Goal: Task Accomplishment & Management: Complete application form

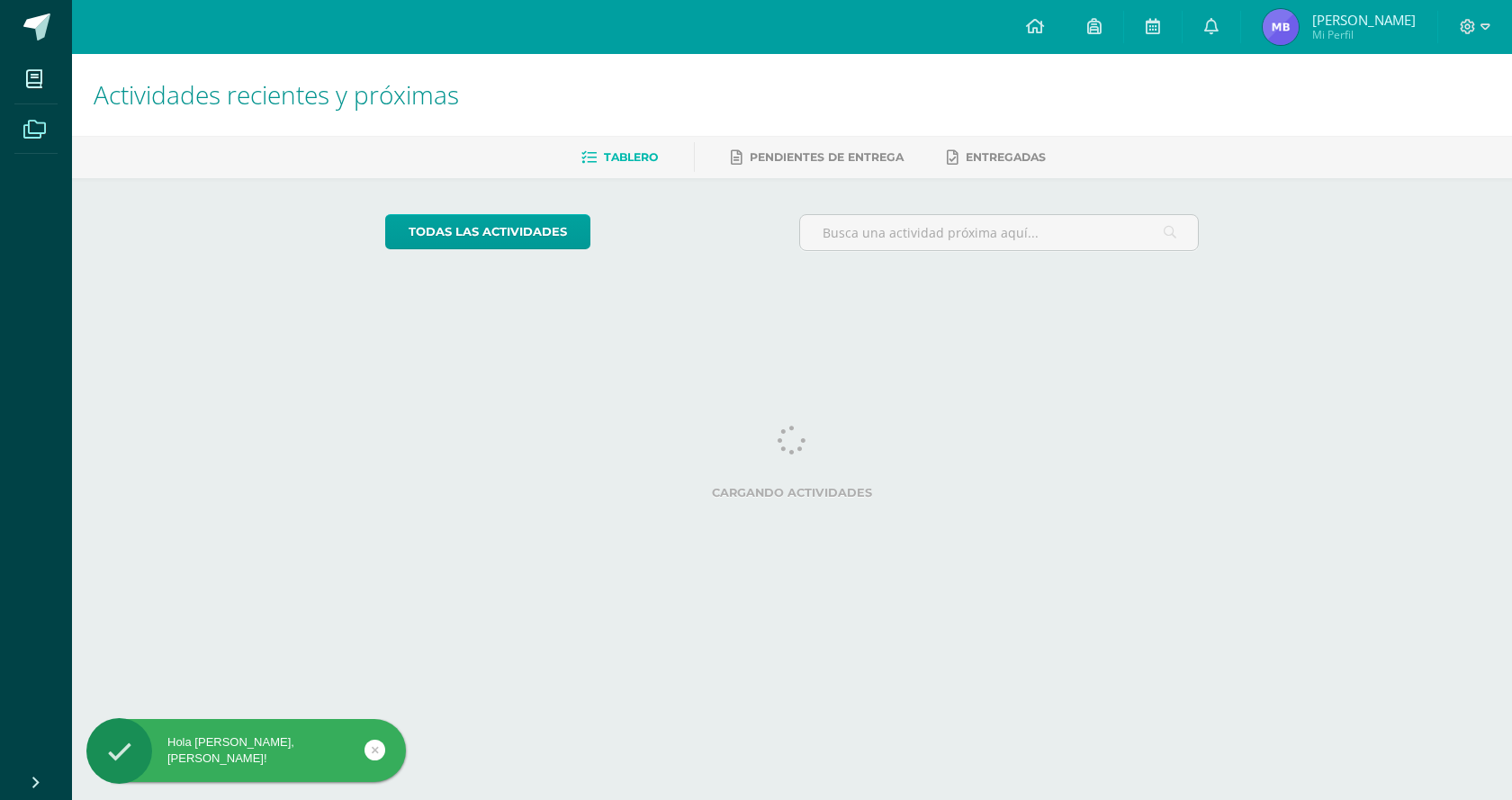
click at [25, 137] on icon at bounding box center [35, 129] width 23 height 18
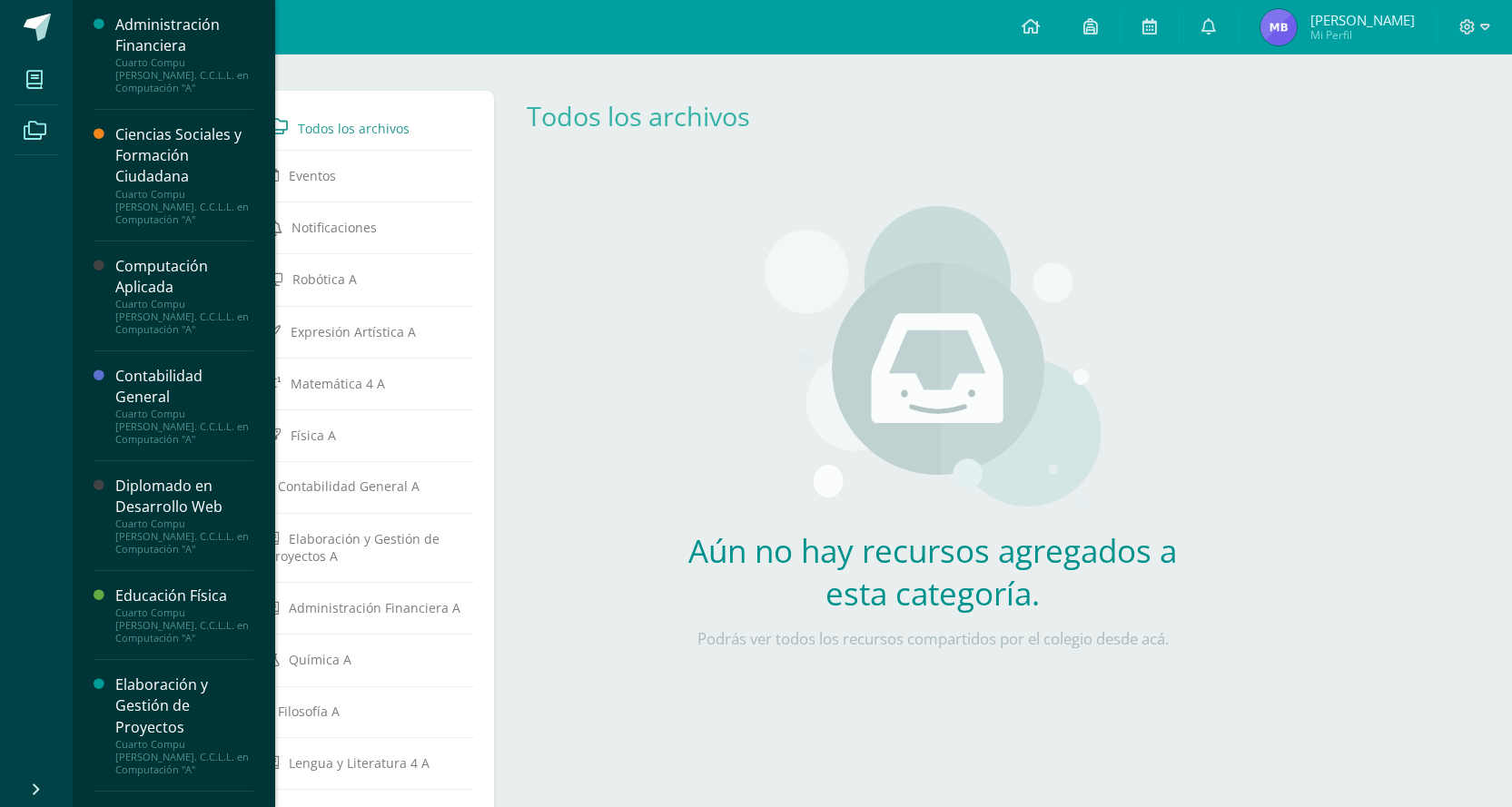
click at [24, 72] on span at bounding box center [34, 79] width 41 height 41
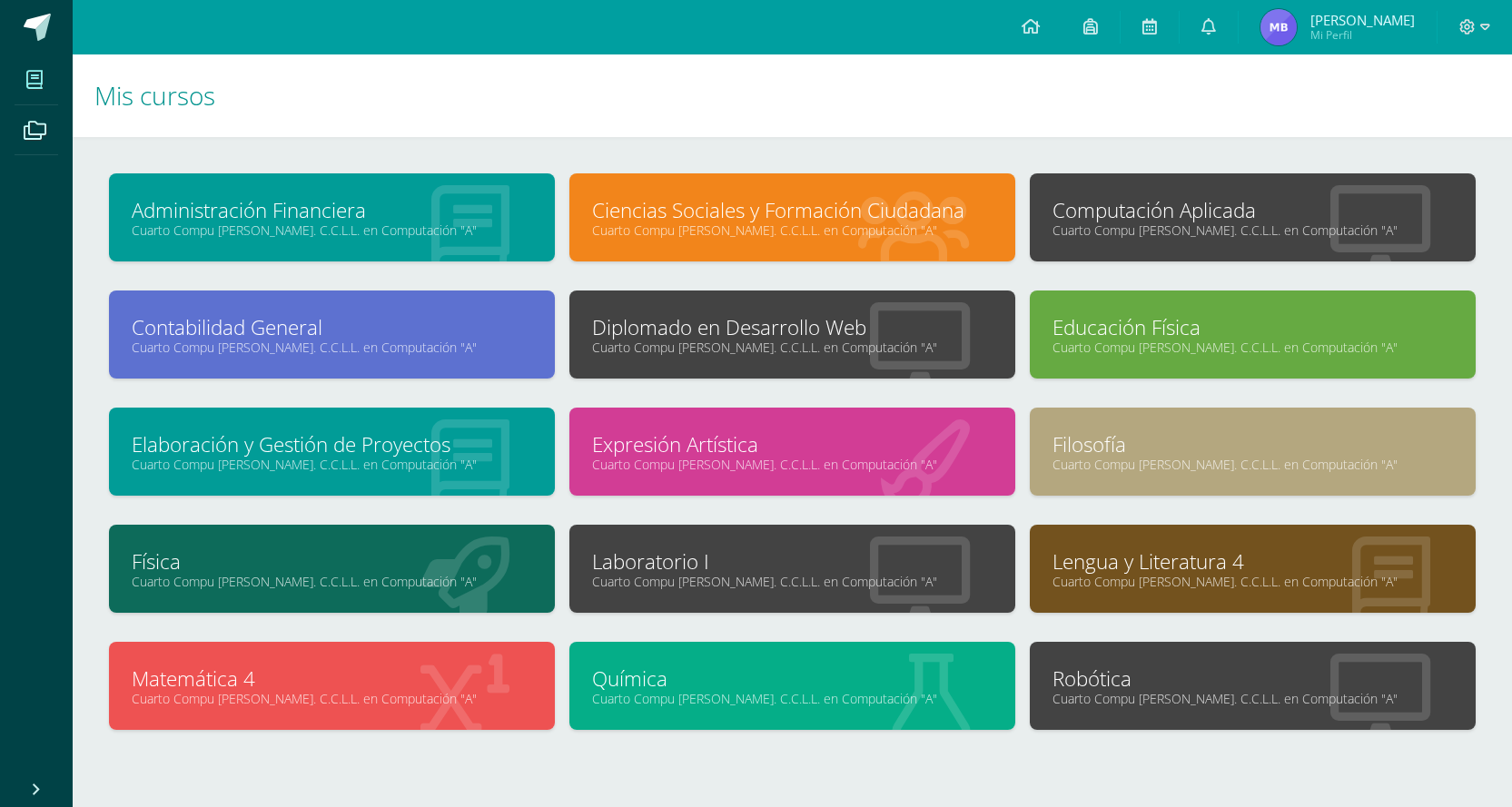
click at [723, 585] on link "Cuarto Compu [PERSON_NAME]. C.C.L.L. en Computación "A"" at bounding box center [792, 581] width 401 height 17
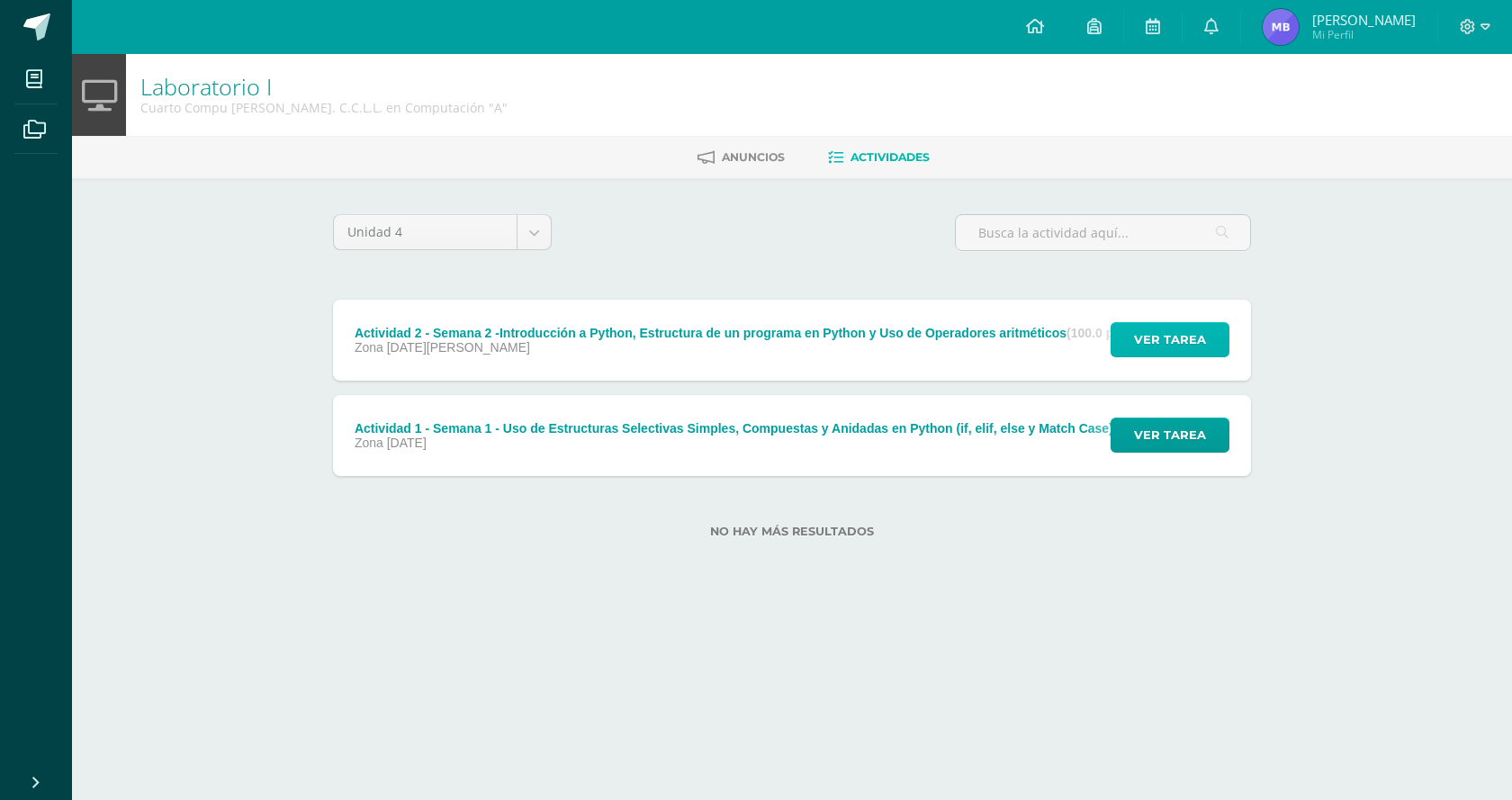
click at [1187, 337] on span "Ver tarea" at bounding box center [1170, 339] width 72 height 33
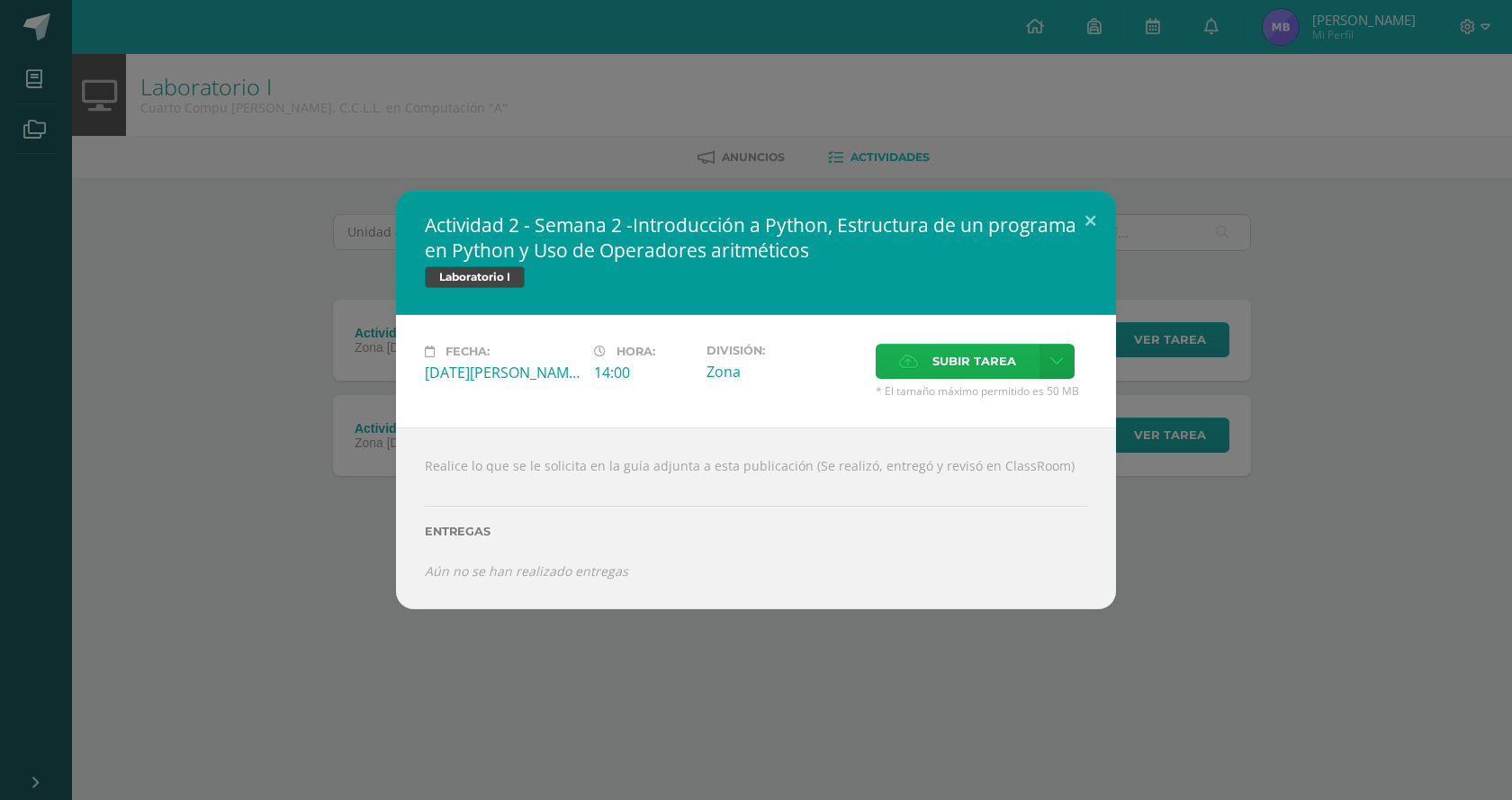
click at [948, 370] on span "Subir tarea" at bounding box center [975, 361] width 83 height 33
click at [0, 0] on input "Subir tarea" at bounding box center [0, 0] width 0 height 0
click at [922, 355] on label "Subir tarea" at bounding box center [957, 361] width 164 height 35
click at [0, 0] on input "Subir tarea" at bounding box center [0, 0] width 0 height 0
